Goal: Information Seeking & Learning: Learn about a topic

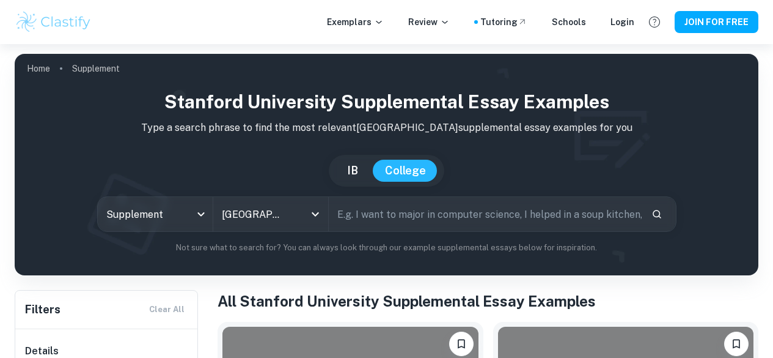
scroll to position [236, 0]
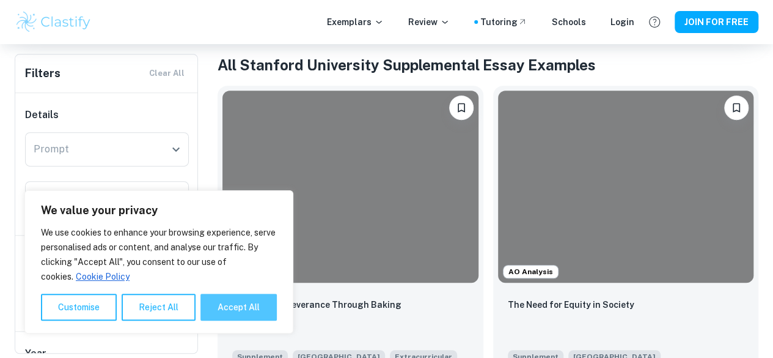
click at [238, 314] on button "Accept All" at bounding box center [239, 306] width 76 height 27
checkbox input "true"
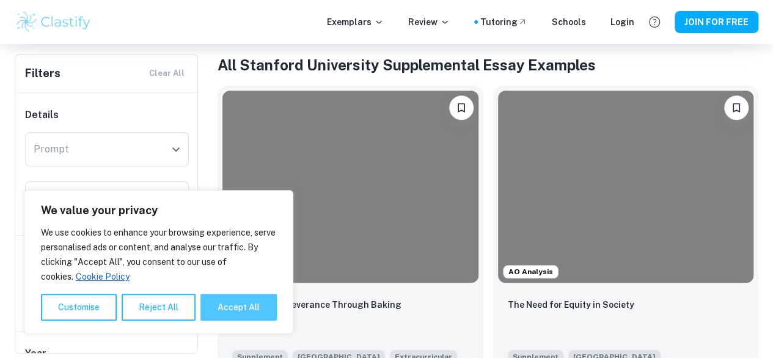
checkbox input "true"
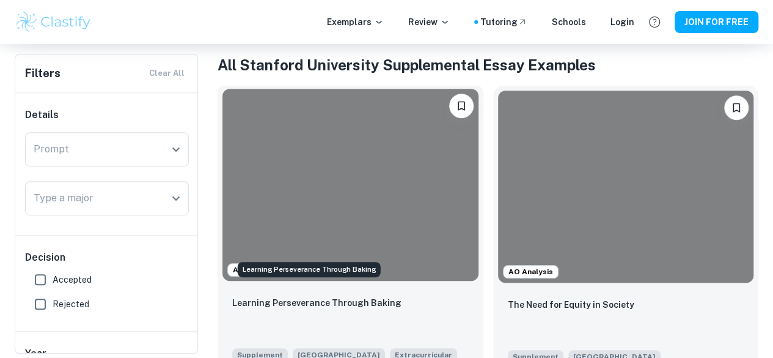
click at [289, 296] on p "Learning Perseverance Through Baking" at bounding box center [316, 302] width 169 height 13
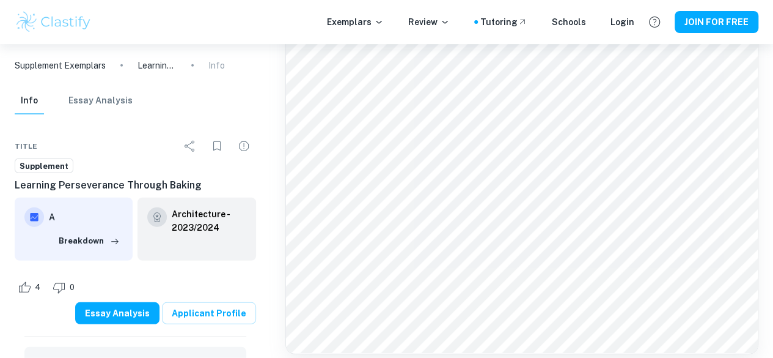
scroll to position [1536, 0]
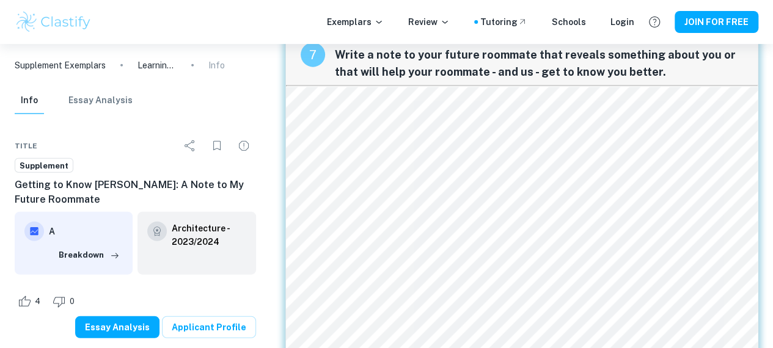
scroll to position [1437, 0]
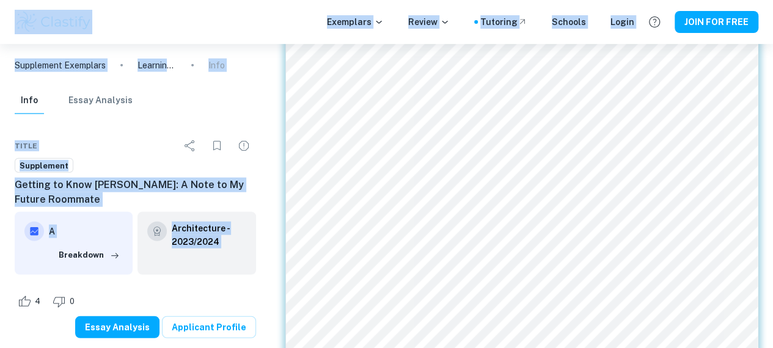
click at [220, 65] on p "Info" at bounding box center [216, 65] width 17 height 13
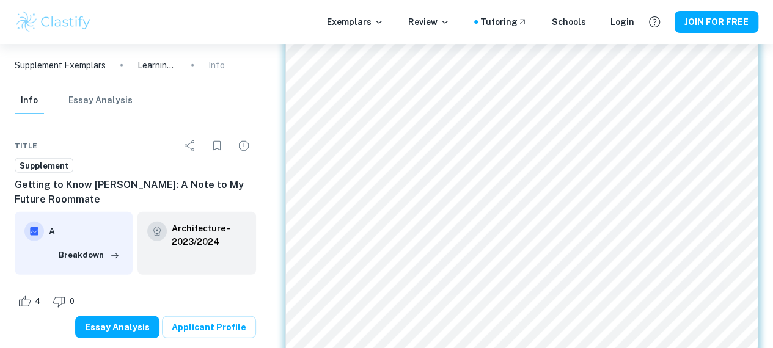
scroll to position [1462, 0]
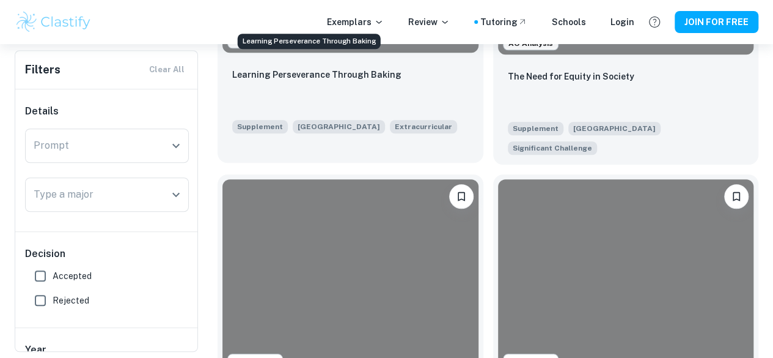
scroll to position [468, 0]
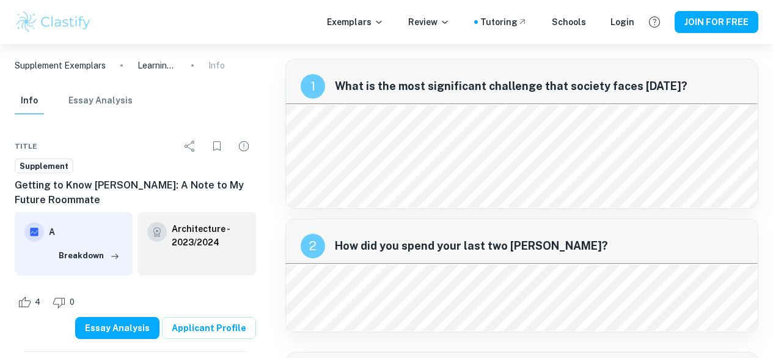
scroll to position [2056, 0]
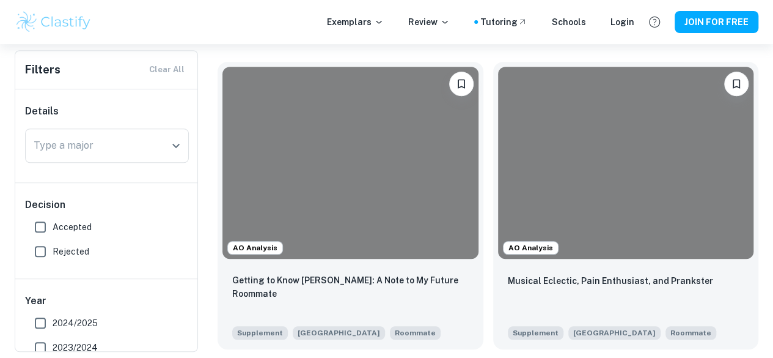
scroll to position [0, 256]
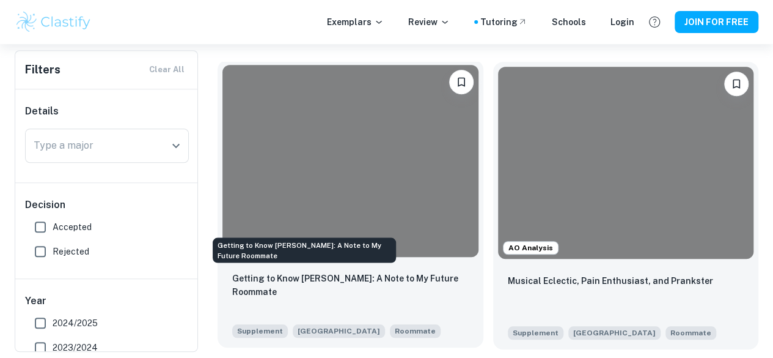
click at [288, 271] on p "Getting to Know [PERSON_NAME]: A Note to My Future Roommate" at bounding box center [350, 284] width 237 height 27
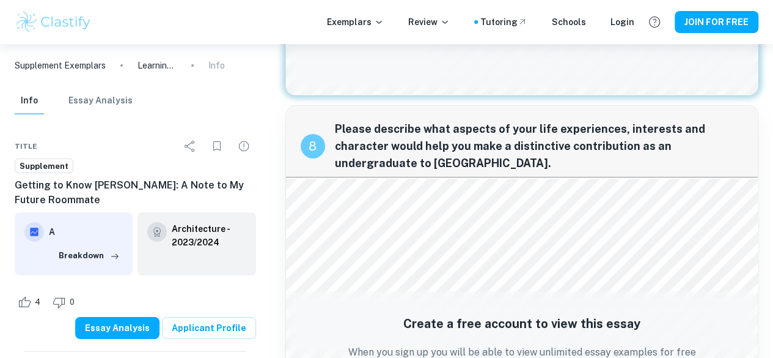
scroll to position [2355, 0]
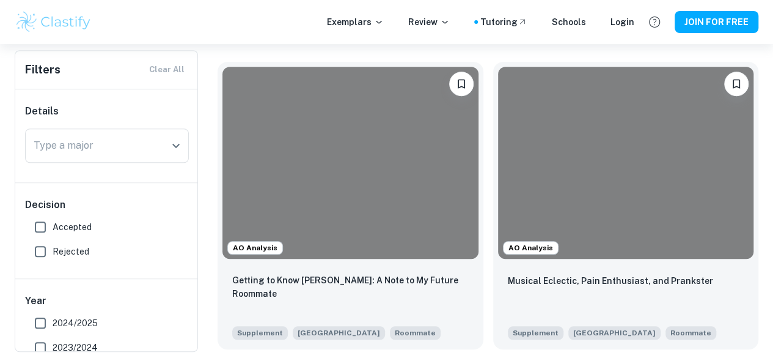
scroll to position [469, 0]
